Goal: Check status: Check status

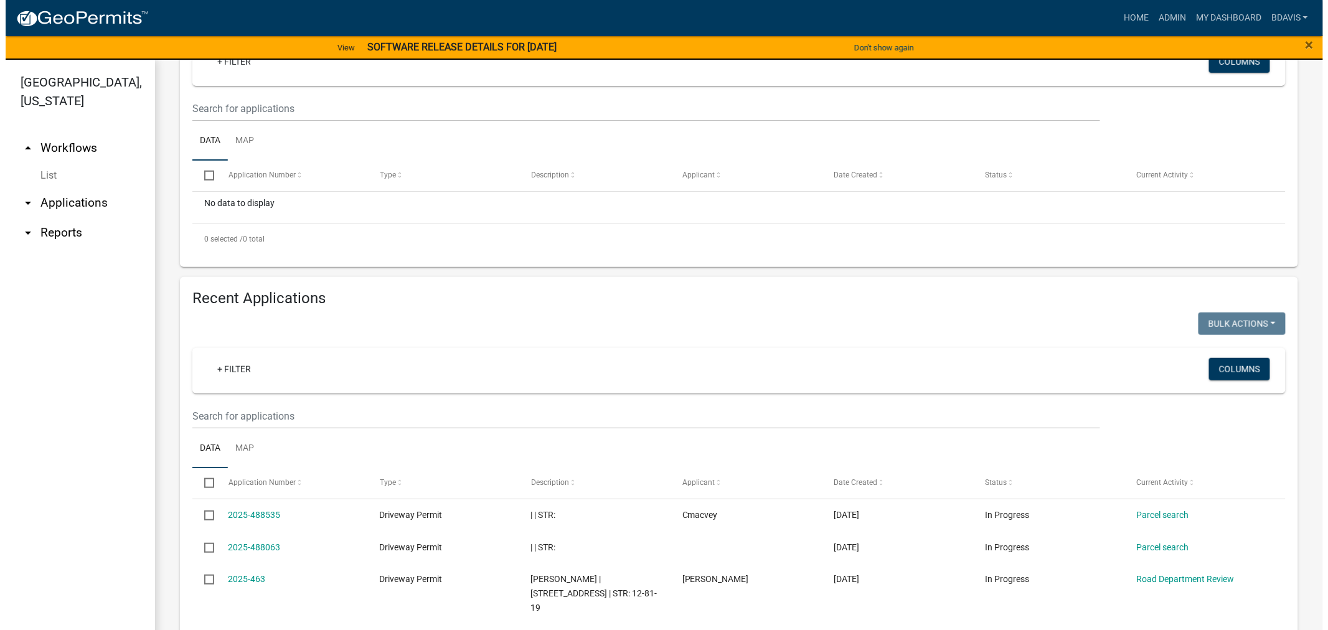
scroll to position [553, 0]
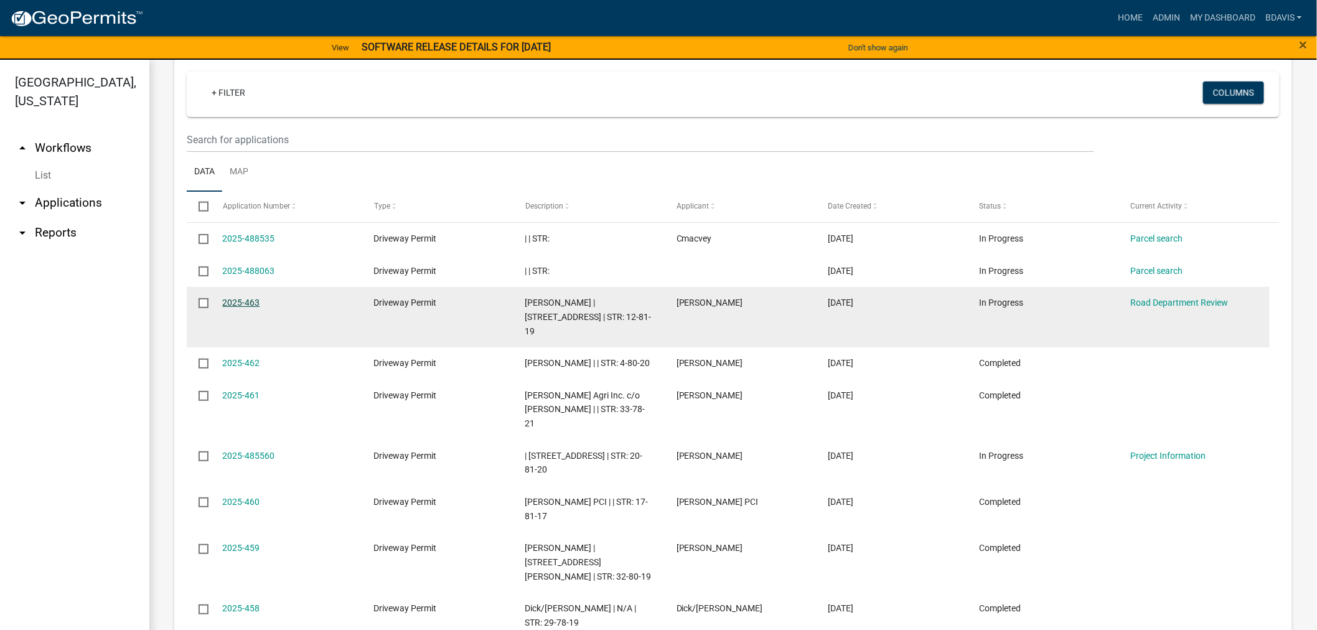
click at [239, 298] on link "2025-463" at bounding box center [241, 303] width 37 height 10
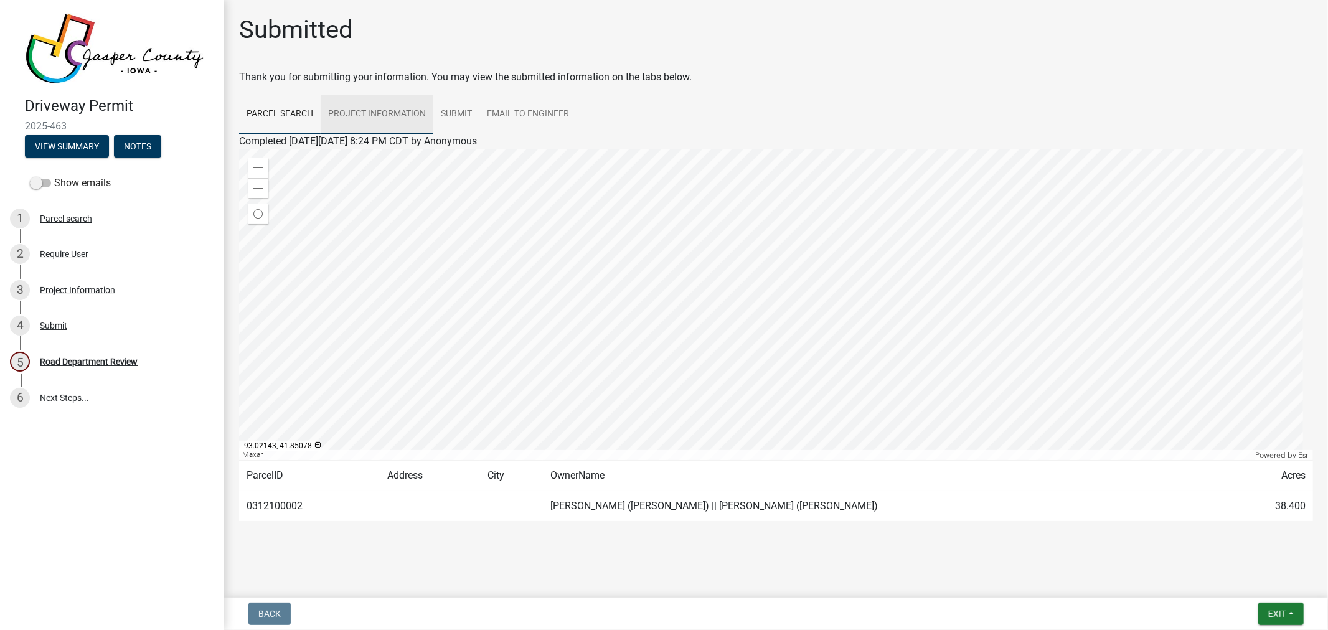
click at [400, 115] on link "Project Information" at bounding box center [377, 115] width 113 height 40
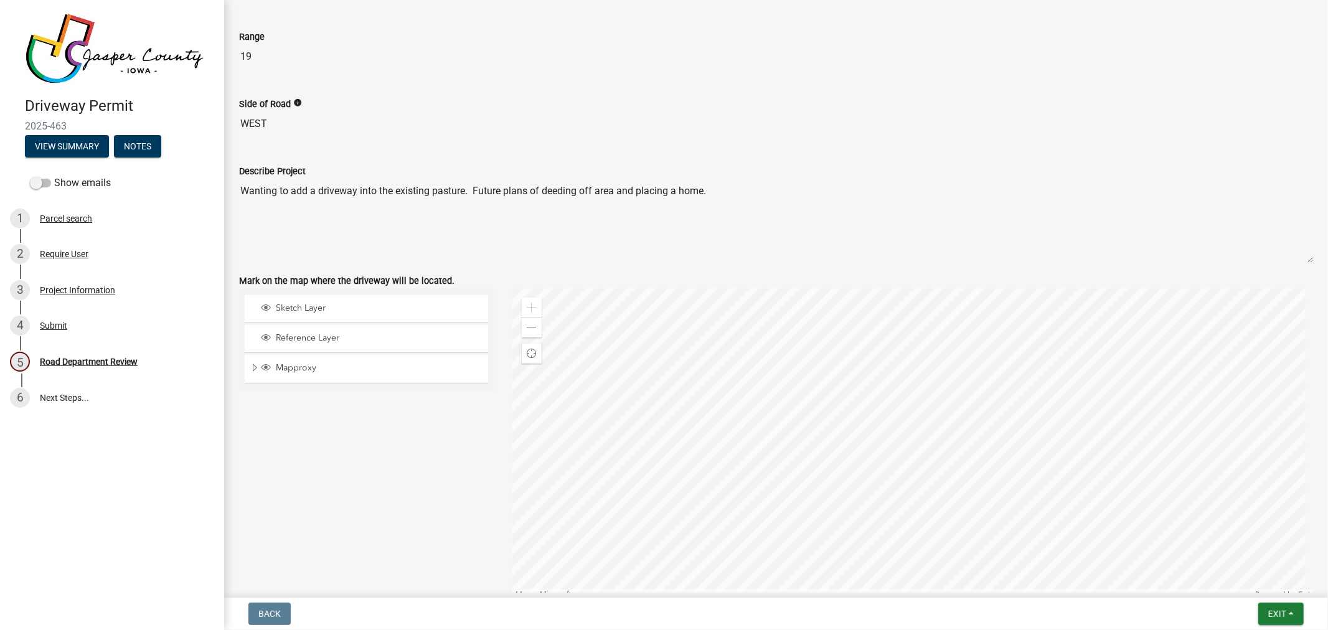
scroll to position [1245, 0]
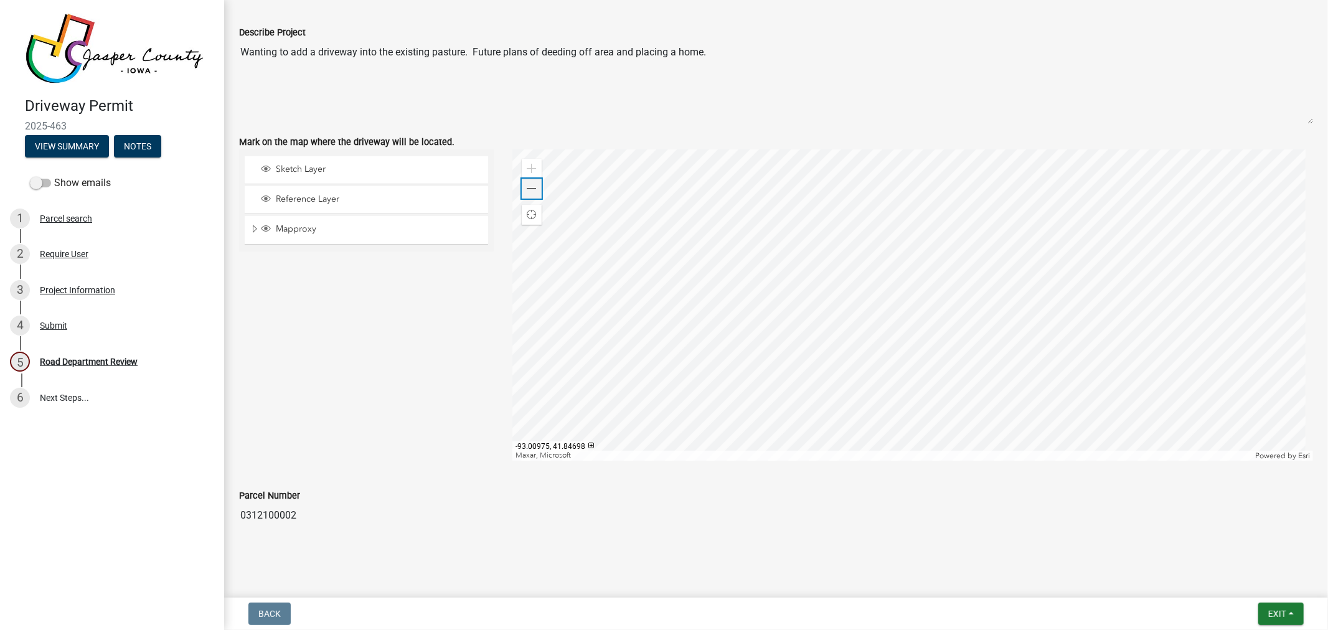
click at [530, 189] on span at bounding box center [532, 189] width 10 height 10
click at [530, 191] on span at bounding box center [532, 189] width 10 height 10
click at [530, 192] on span at bounding box center [532, 189] width 10 height 10
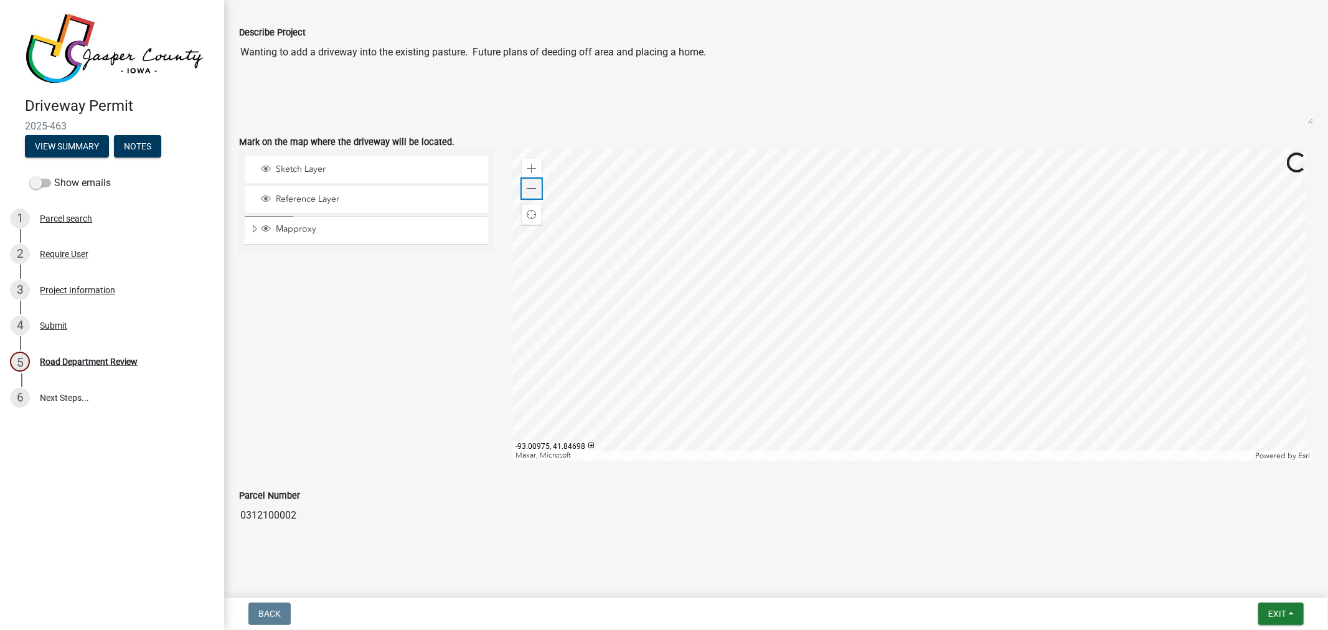
click at [530, 191] on span at bounding box center [532, 189] width 10 height 10
click at [712, 272] on div at bounding box center [912, 304] width 801 height 311
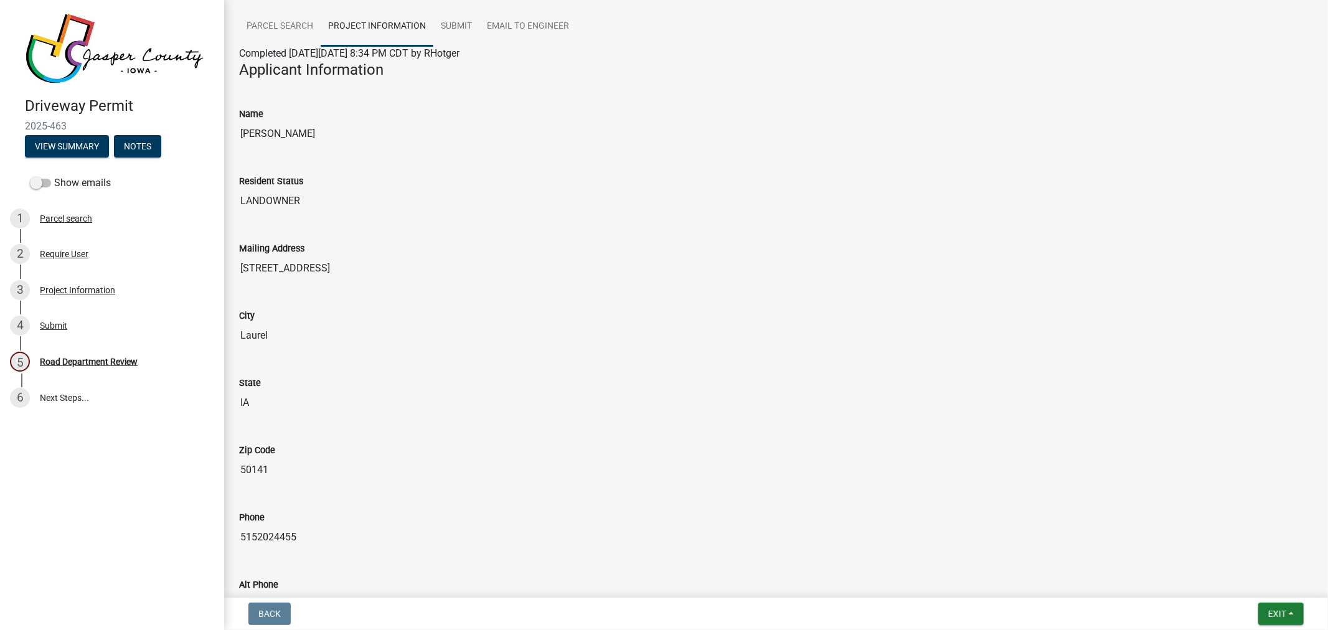
scroll to position [0, 0]
